Goal: Navigation & Orientation: Find specific page/section

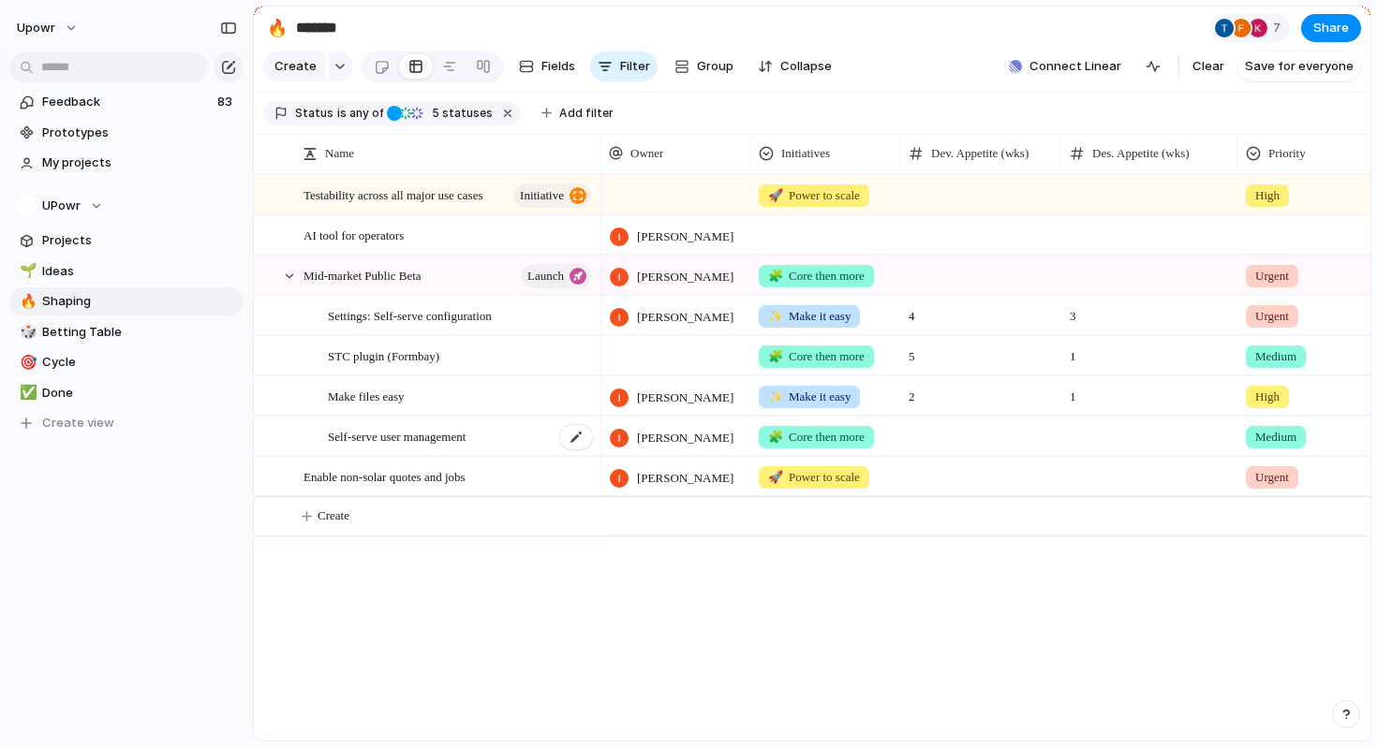
click at [465, 436] on span "Self-serve user management" at bounding box center [397, 436] width 138 height 22
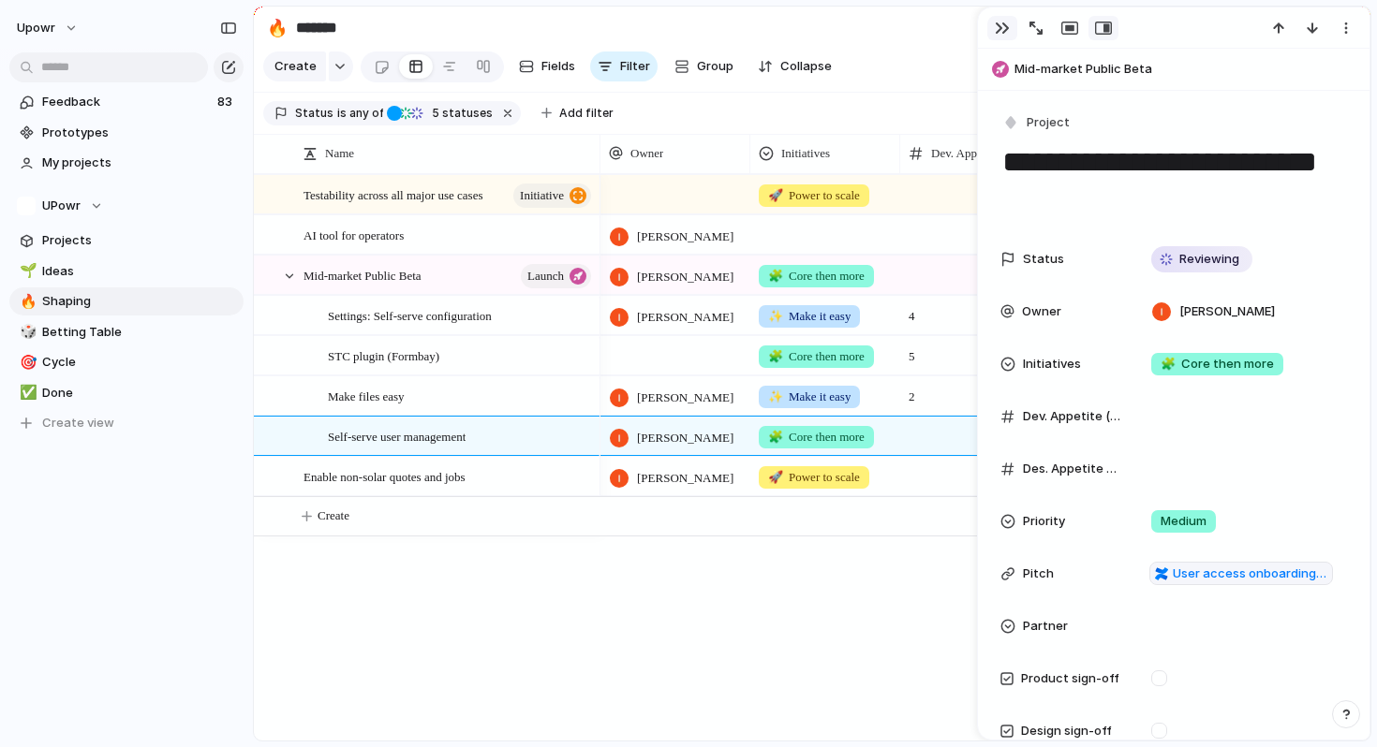
click at [1008, 37] on button "button" at bounding box center [1002, 28] width 30 height 24
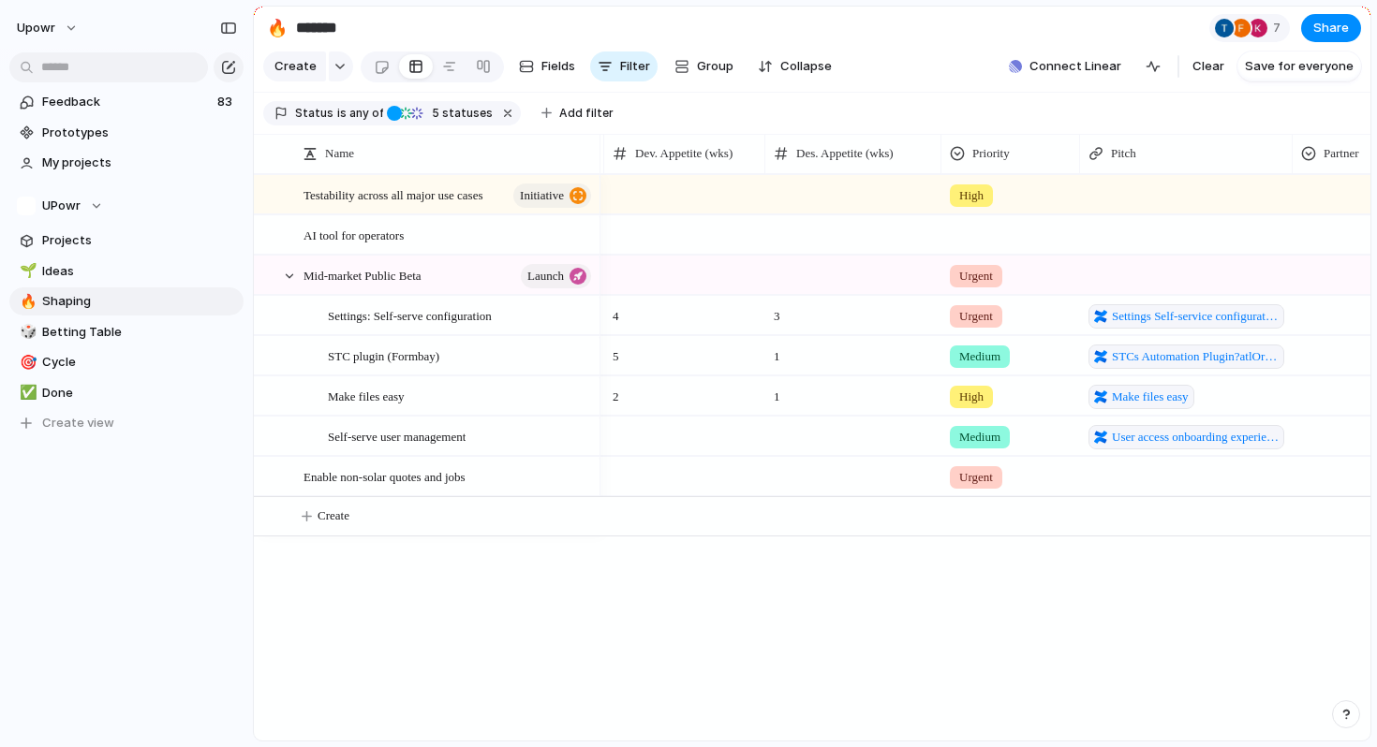
scroll to position [0, 675]
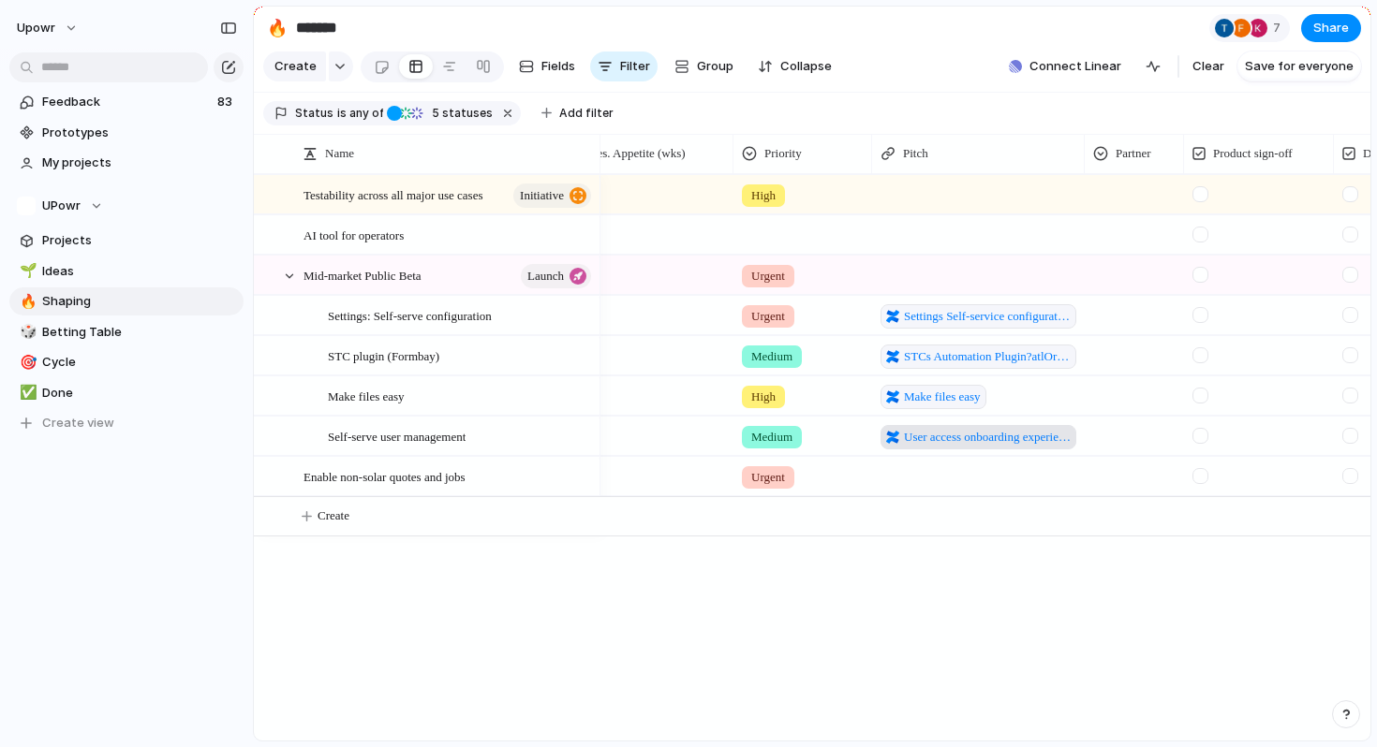
click at [1048, 435] on span "User access onboarding experience" at bounding box center [987, 437] width 167 height 19
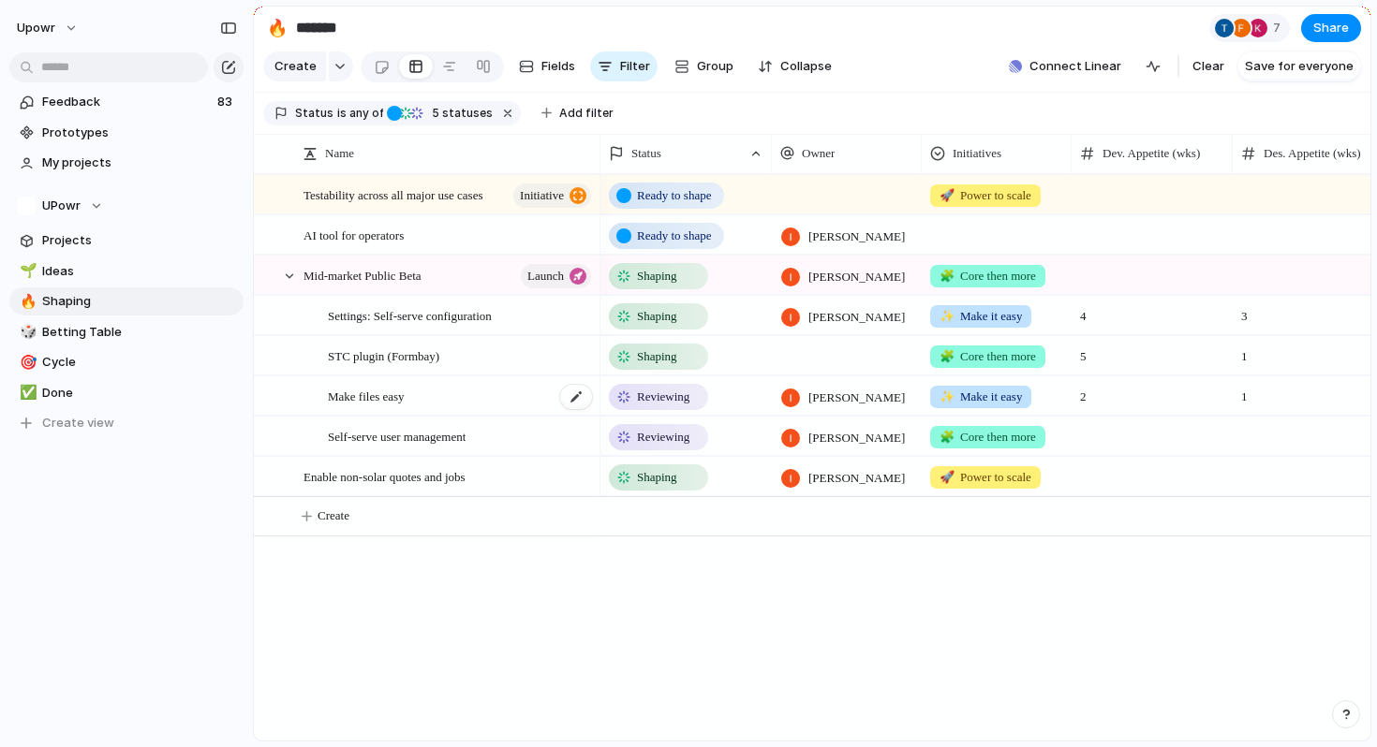
click at [507, 400] on div "Make files easy" at bounding box center [461, 396] width 266 height 38
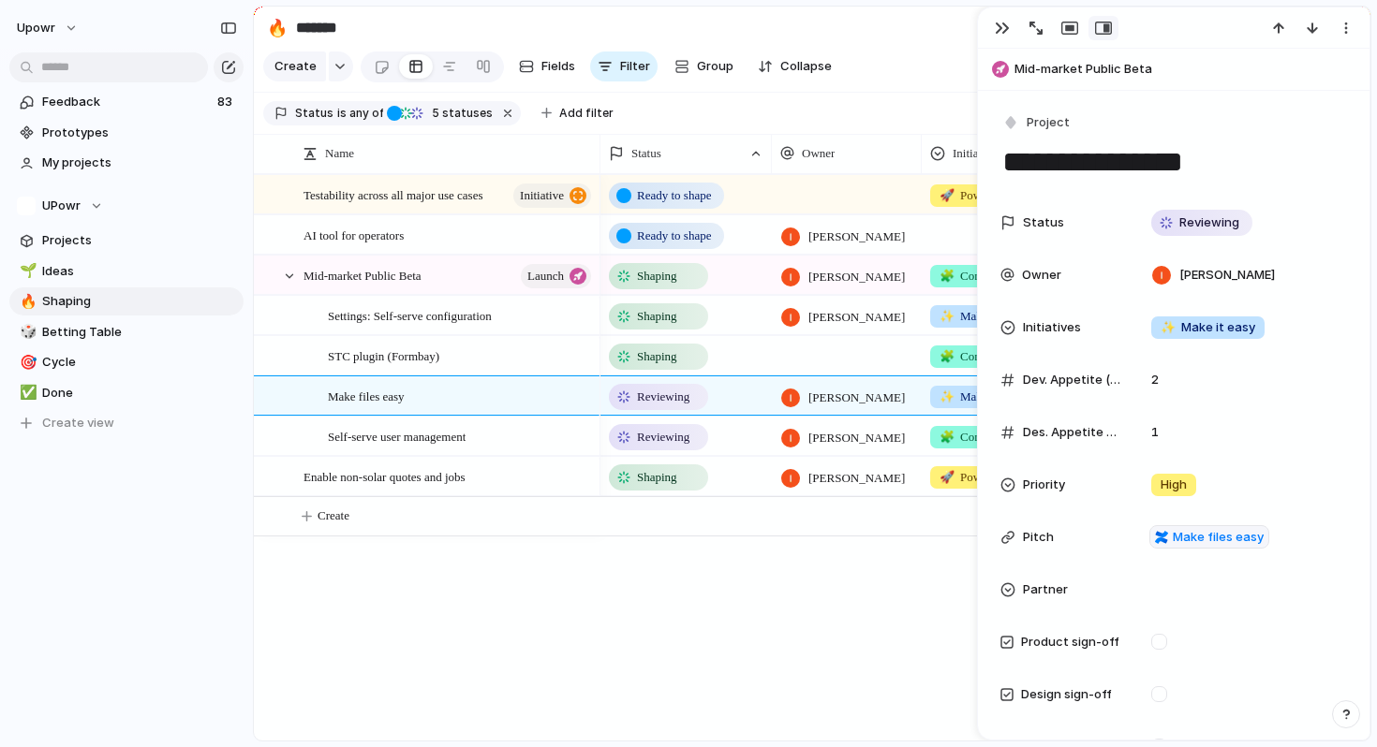
click at [690, 384] on div "Reviewing" at bounding box center [658, 397] width 99 height 26
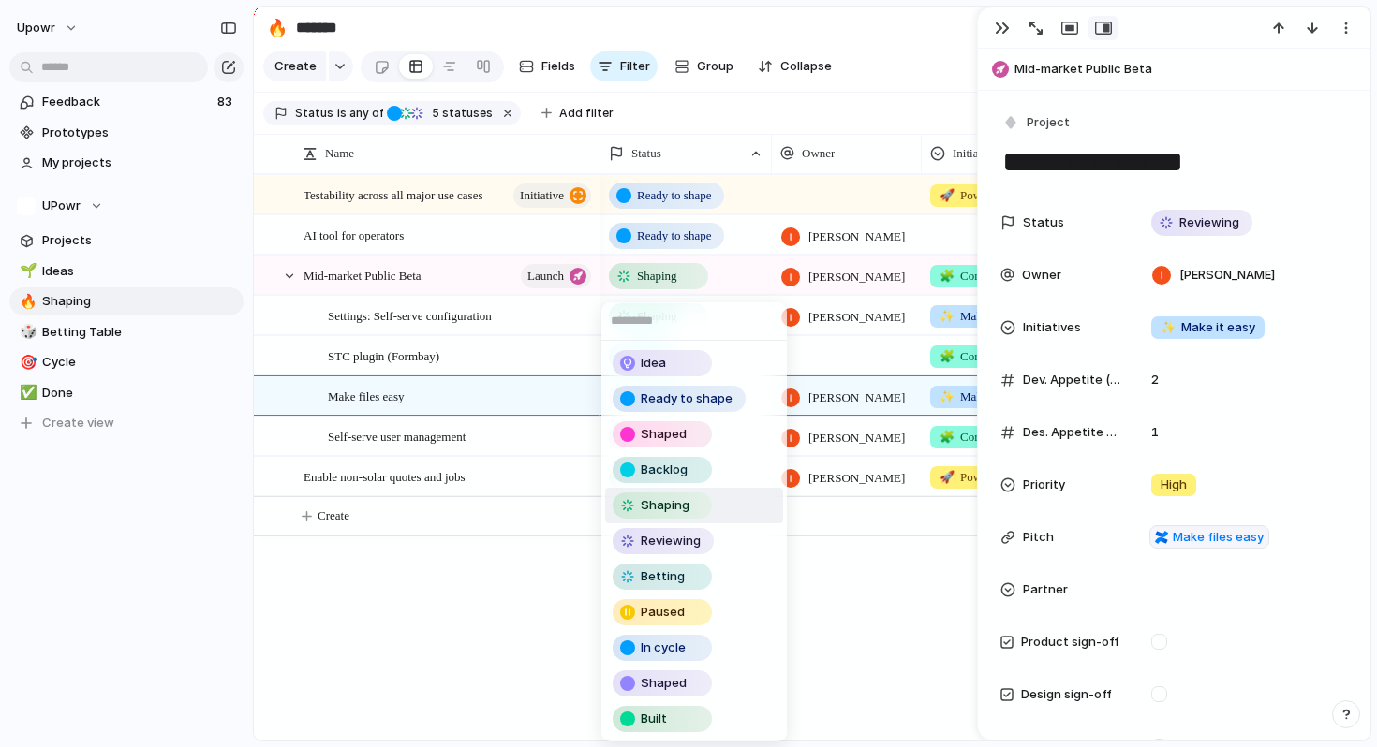
click at [664, 513] on span "Shaping" at bounding box center [665, 505] width 49 height 19
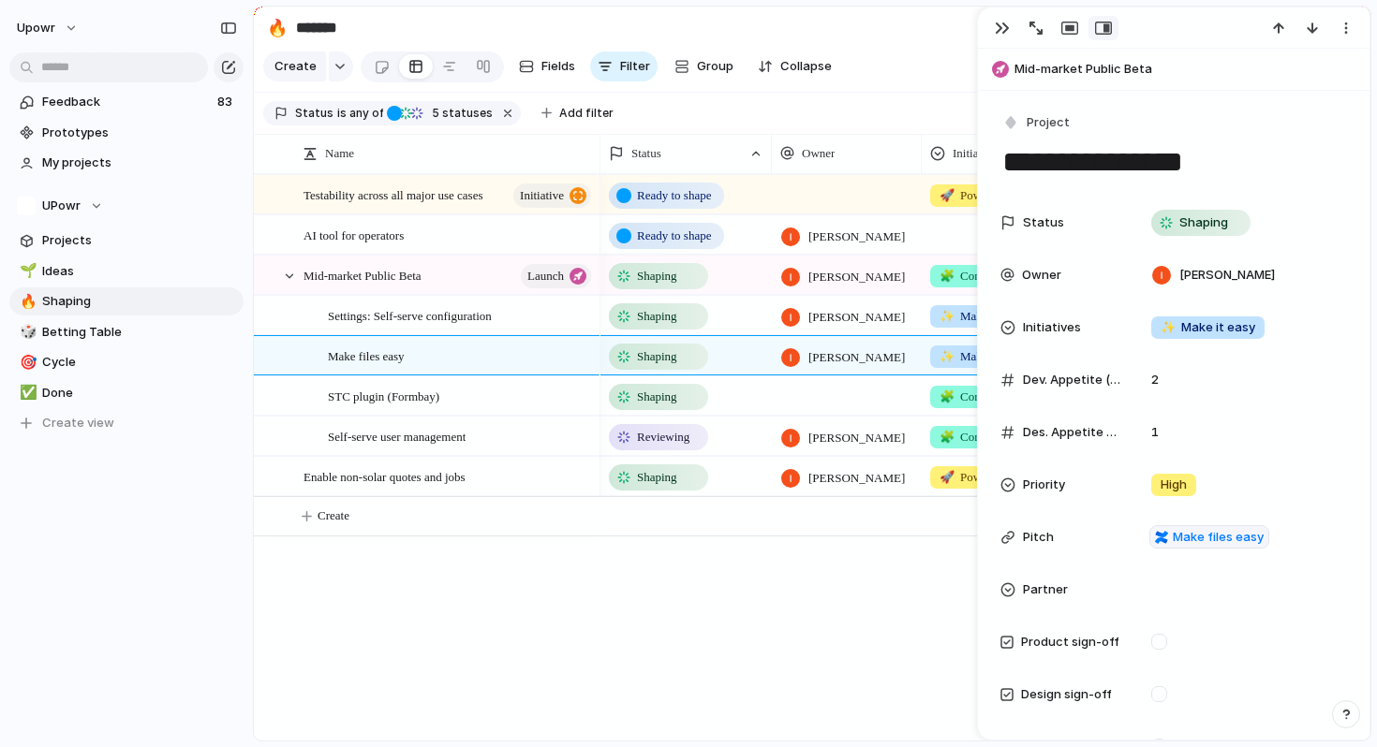
click at [649, 576] on div "Ready to shape 🚀 Power to scale High Ready to shape [PERSON_NAME] Shaping [PERS…" at bounding box center [985, 457] width 770 height 567
click at [709, 596] on div "Ready to shape 🚀 Power to scale High Ready to shape [PERSON_NAME] Shaping [PERS…" at bounding box center [985, 457] width 770 height 567
click at [1002, 21] on button "button" at bounding box center [1002, 28] width 30 height 24
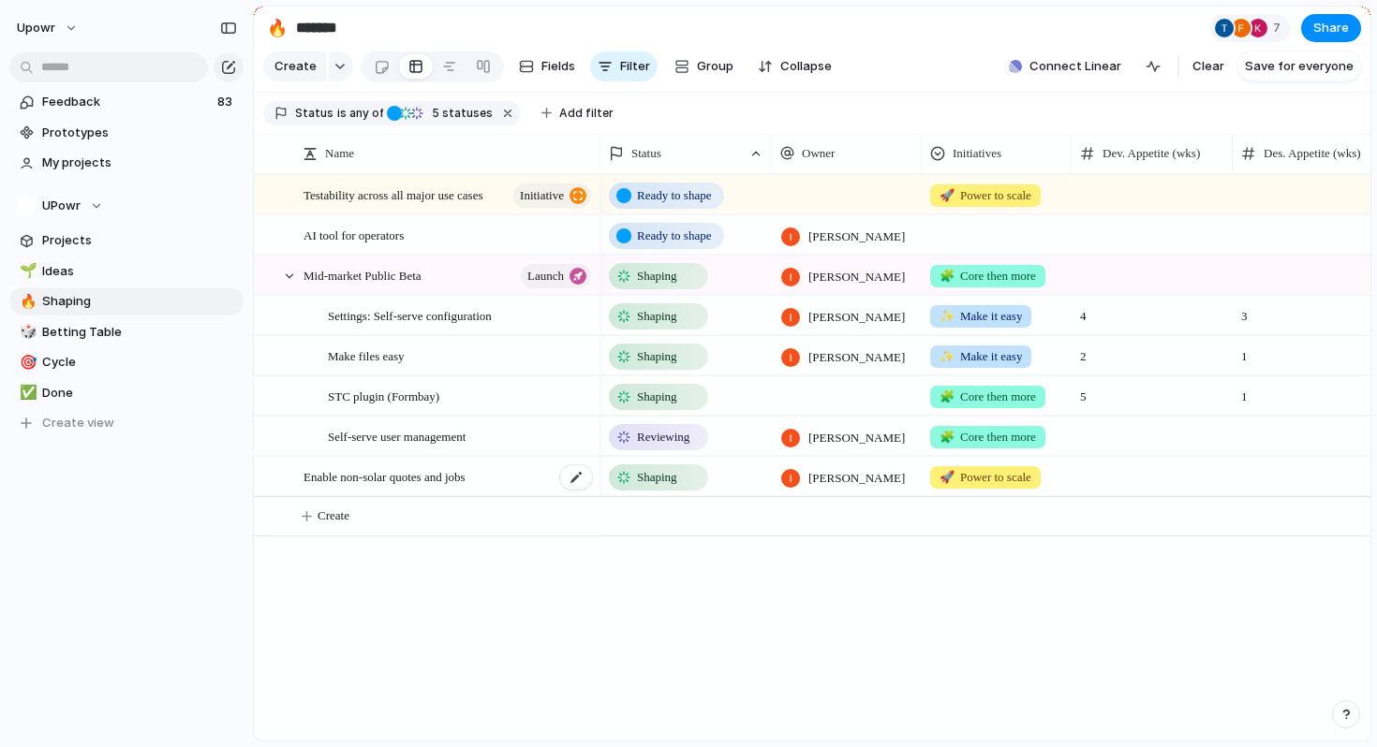
click at [412, 476] on span "Enable non-solar quotes and jobs" at bounding box center [384, 476] width 162 height 22
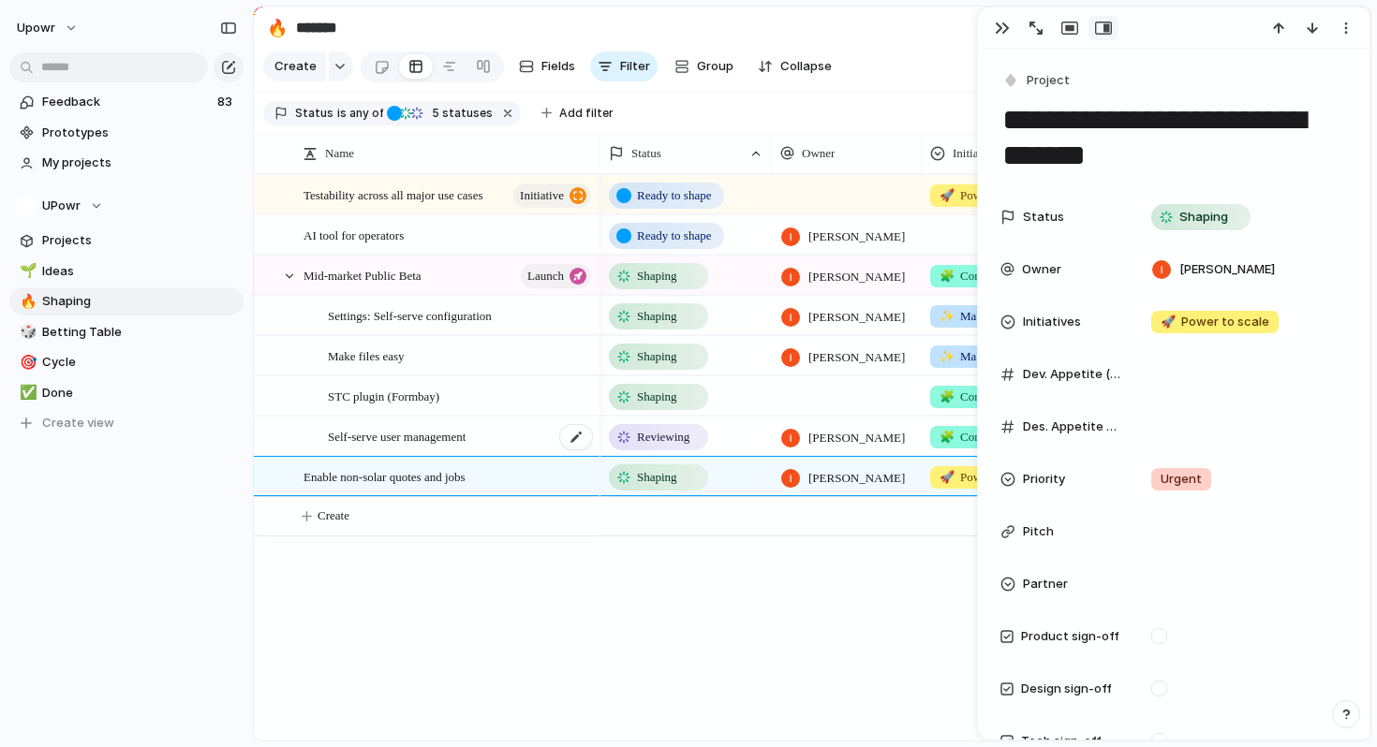
click at [429, 433] on span "Self-serve user management" at bounding box center [397, 436] width 138 height 22
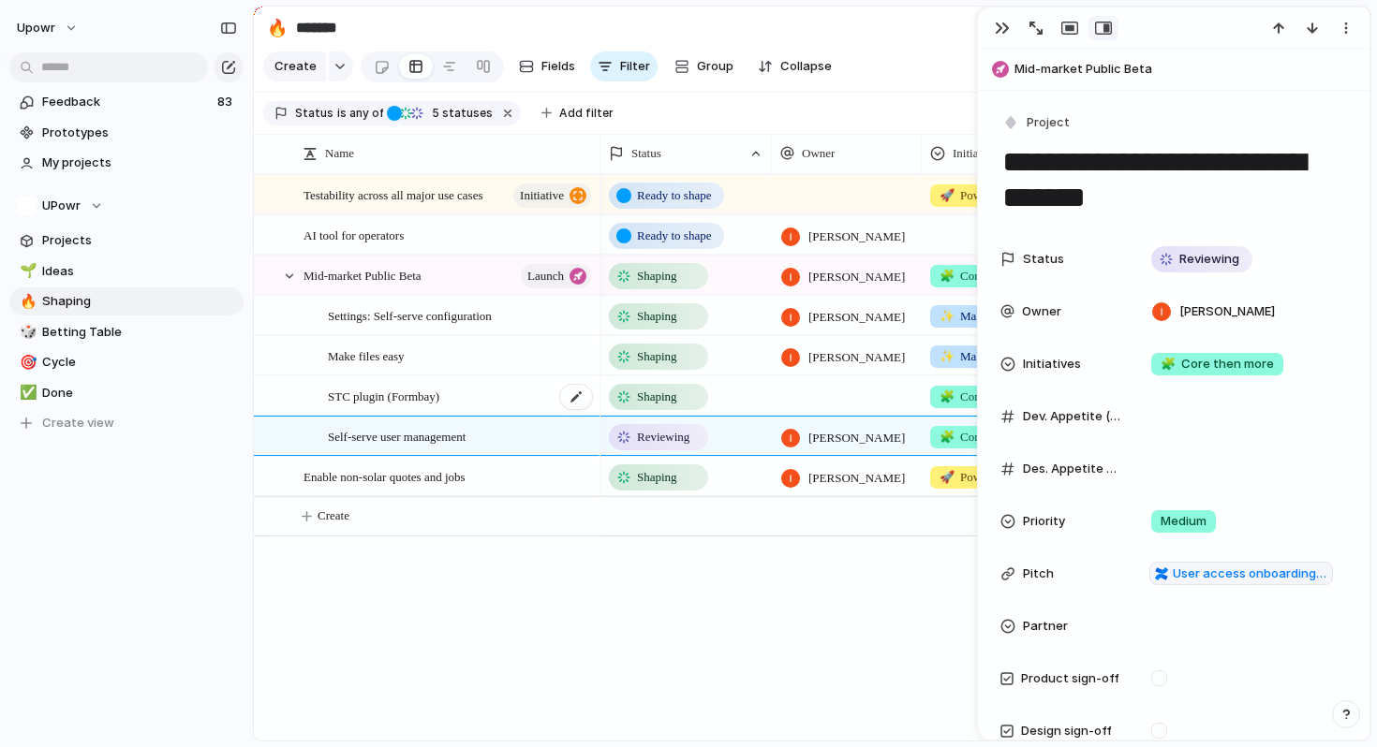
click at [423, 395] on span "STC plugin (Formbay)" at bounding box center [383, 396] width 111 height 22
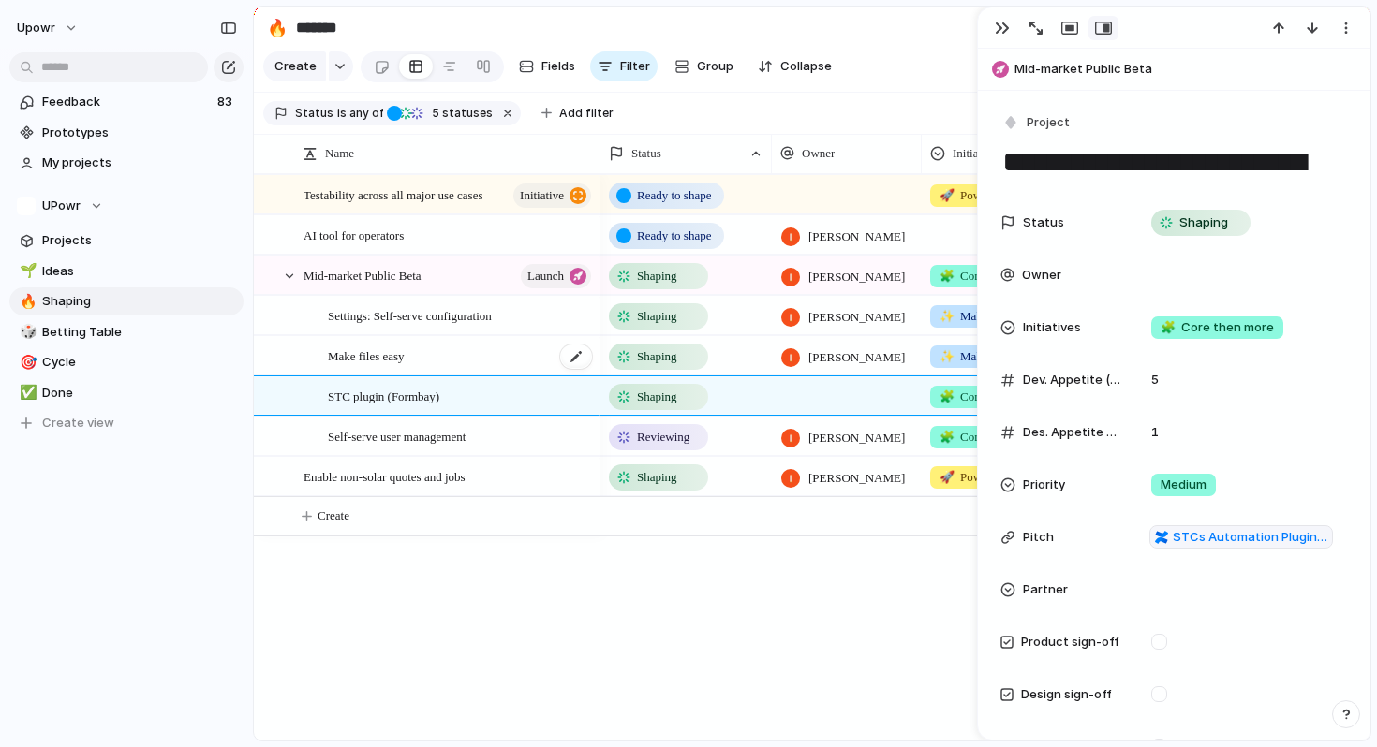
click at [425, 360] on div "Make files easy" at bounding box center [461, 356] width 266 height 38
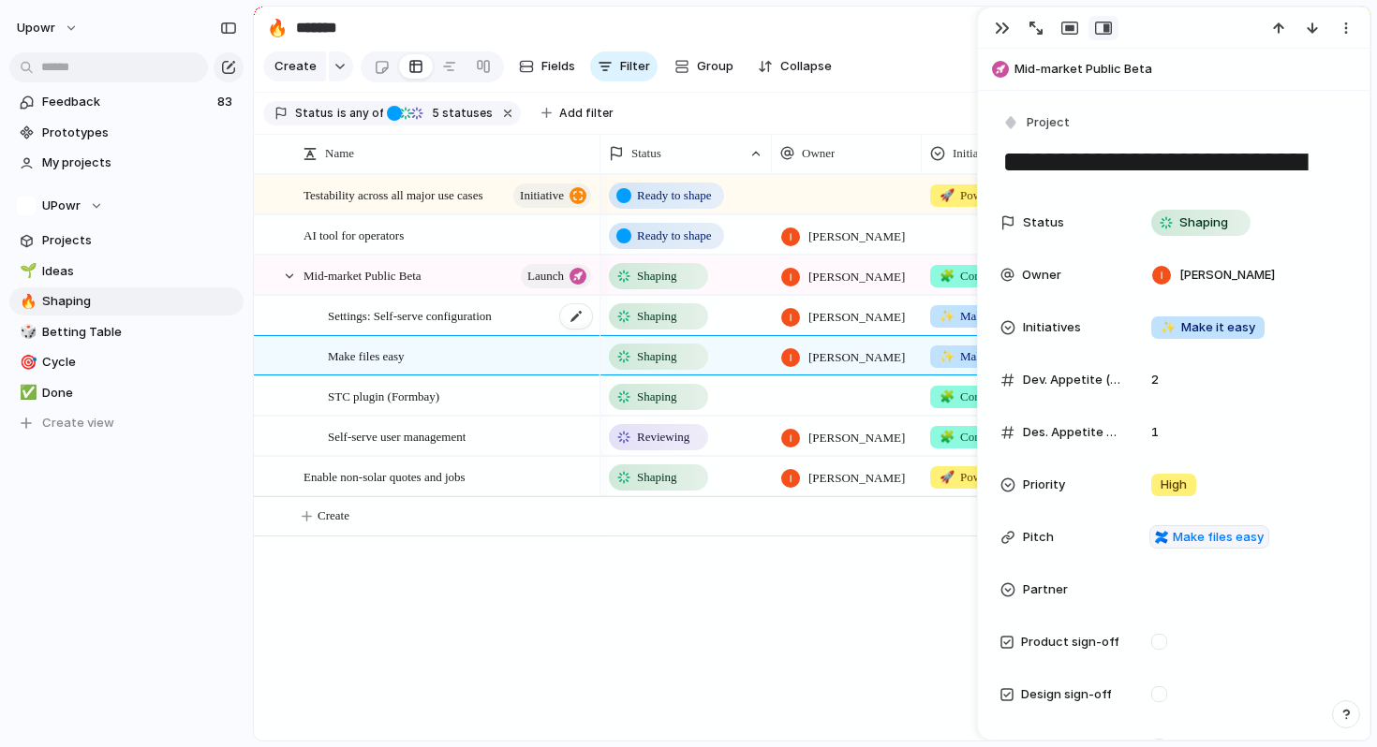
click at [434, 315] on span "Settings: Self-serve configuration" at bounding box center [410, 315] width 164 height 22
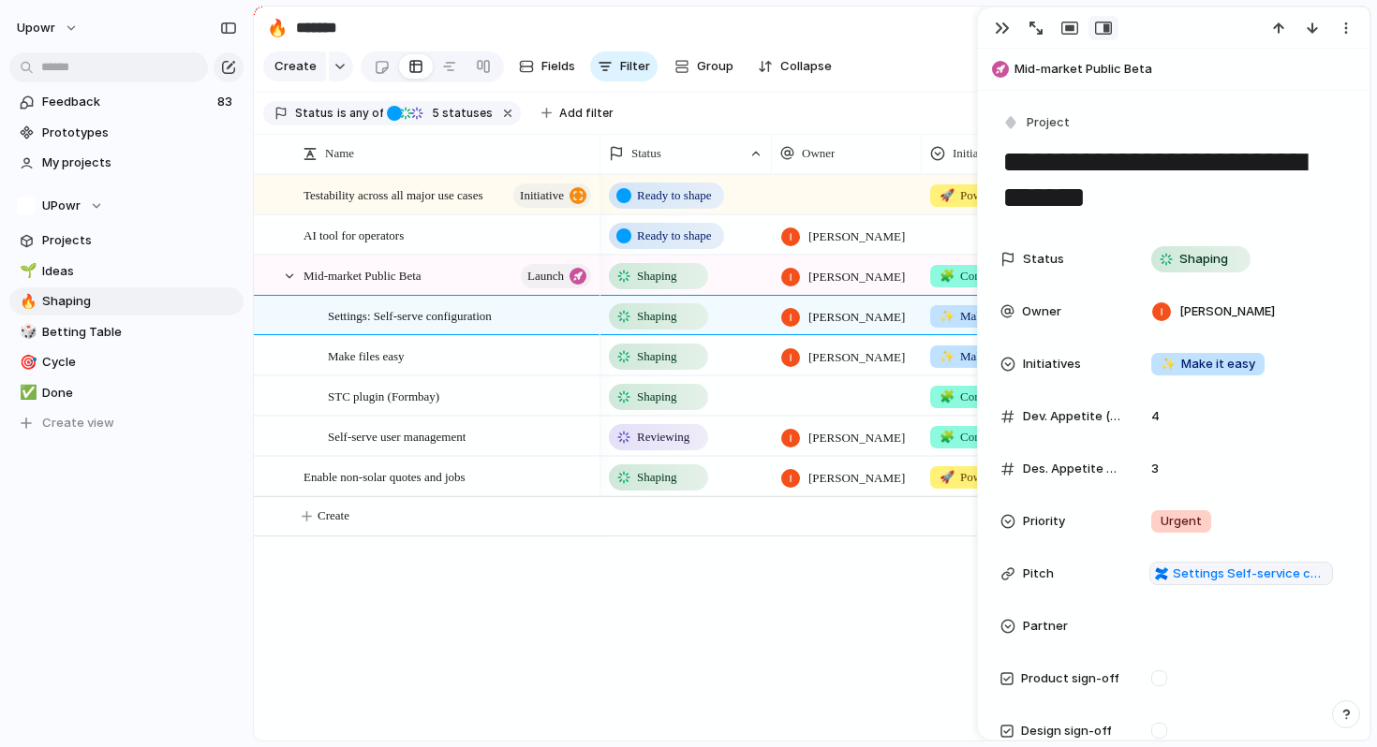
click at [436, 582] on div "Testability across all major use cases initiative AI tool for operators Mid-mar…" at bounding box center [812, 457] width 1116 height 567
